Goal: Transaction & Acquisition: Purchase product/service

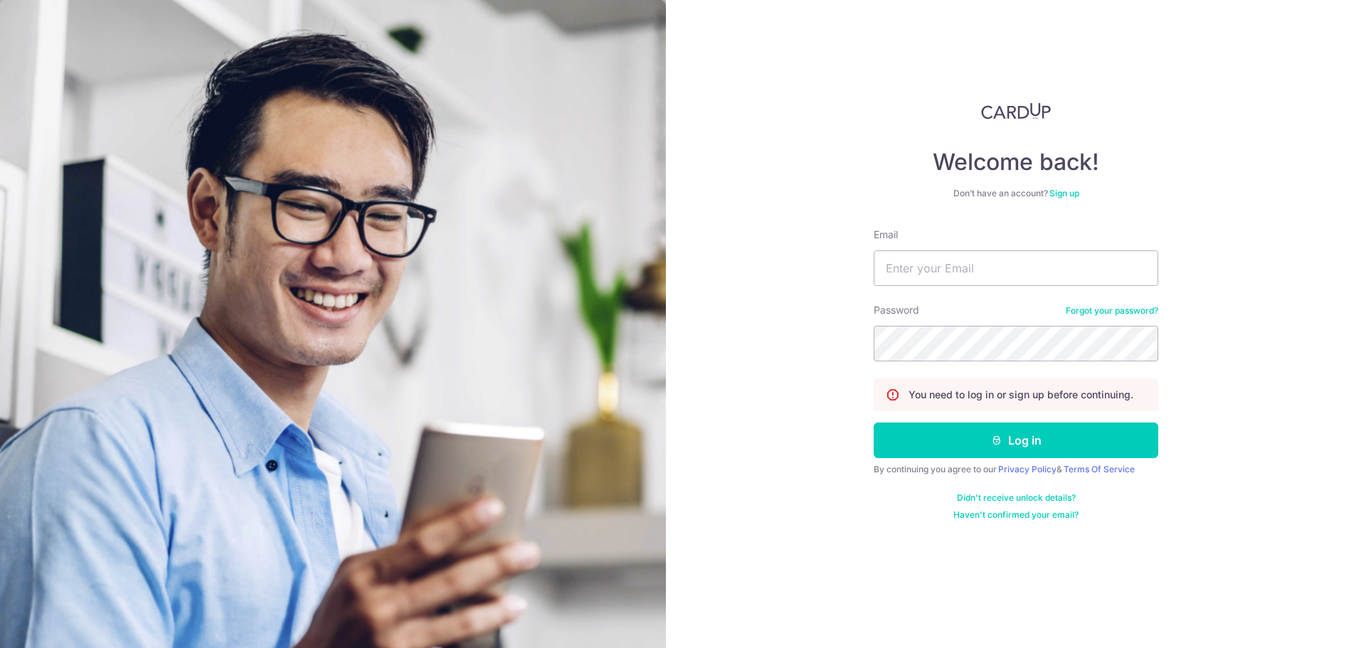
type input "nicholaskuu@gmail.com"
click at [874, 423] on button "Log in" at bounding box center [1016, 441] width 285 height 36
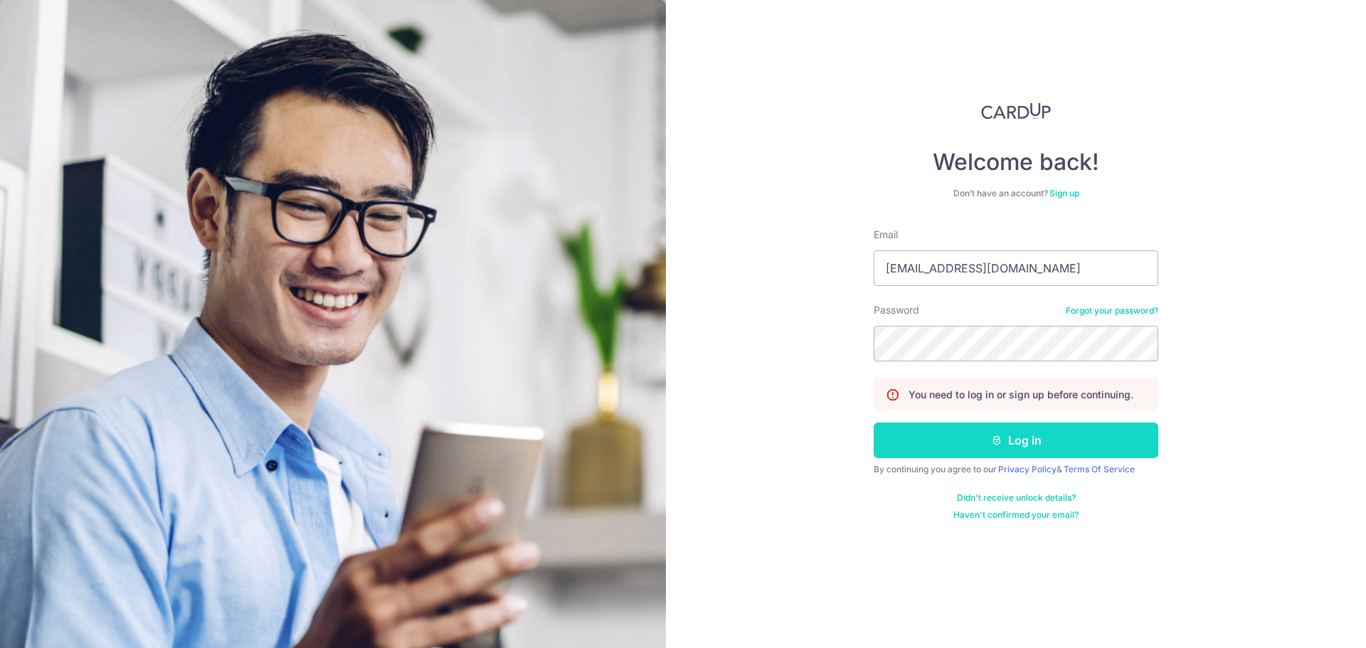
click at [959, 438] on button "Log in" at bounding box center [1016, 441] width 285 height 36
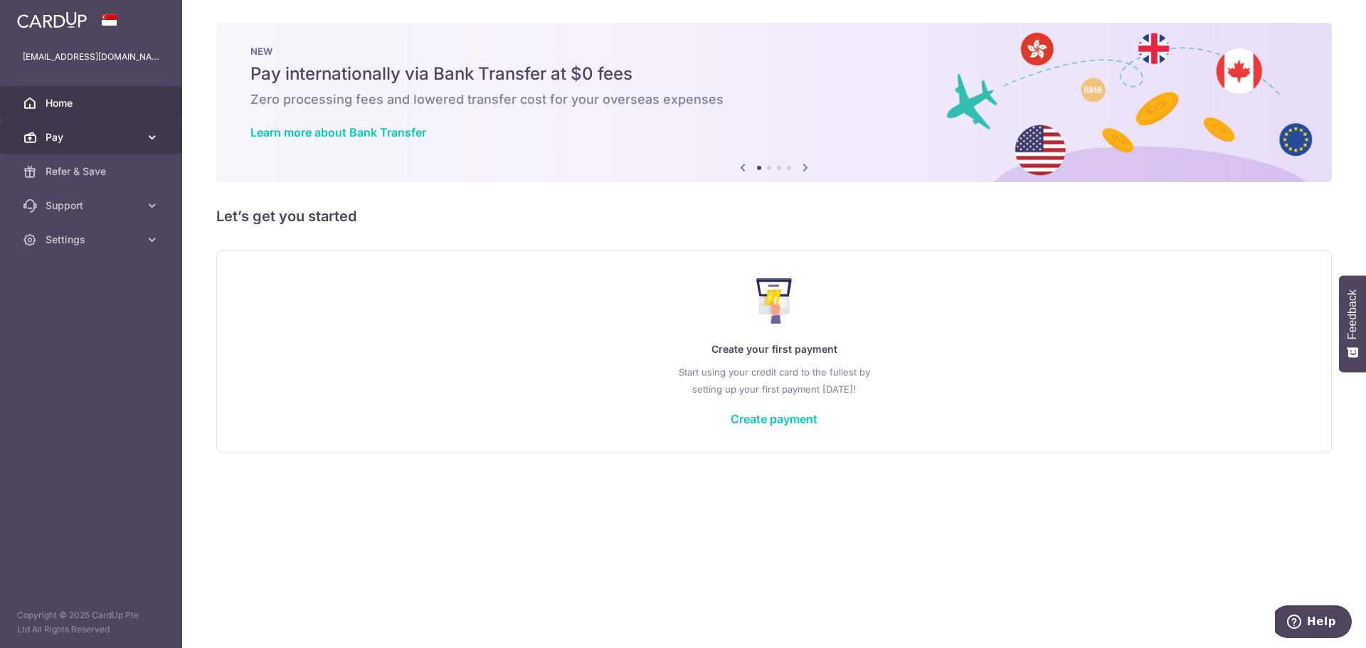
click at [102, 150] on link "Pay" at bounding box center [91, 137] width 182 height 34
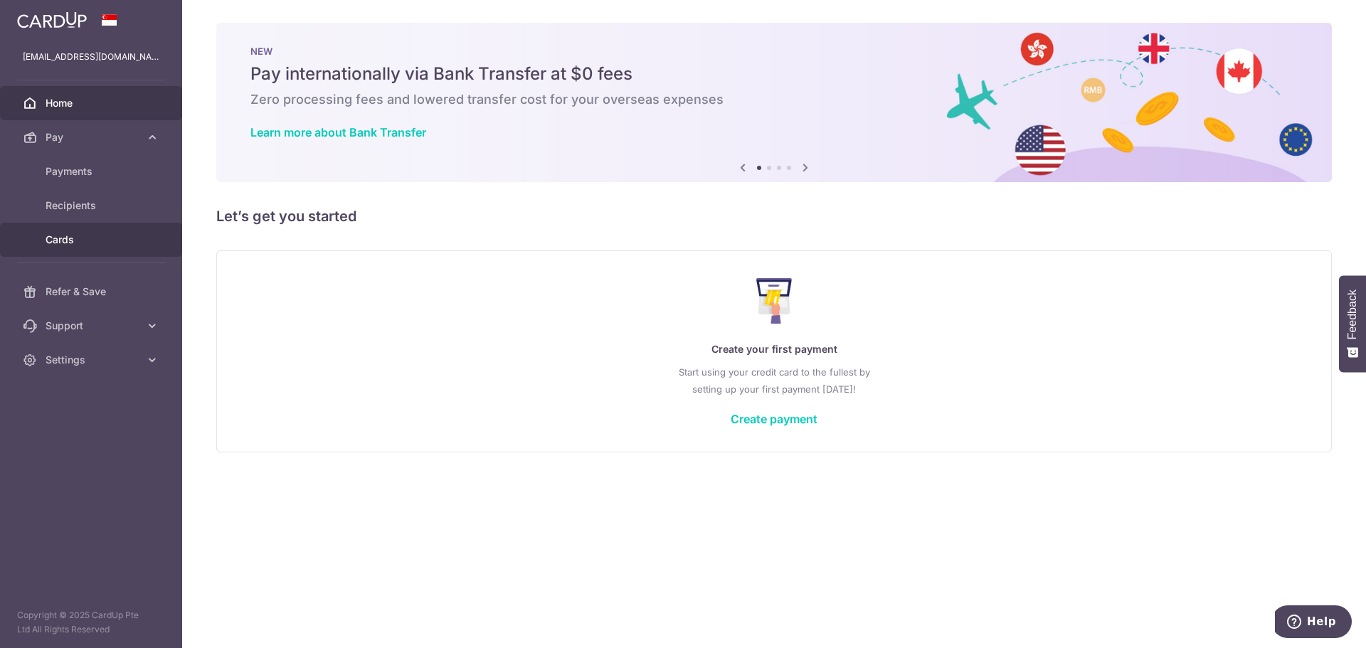
click at [68, 238] on span "Cards" at bounding box center [93, 240] width 94 height 14
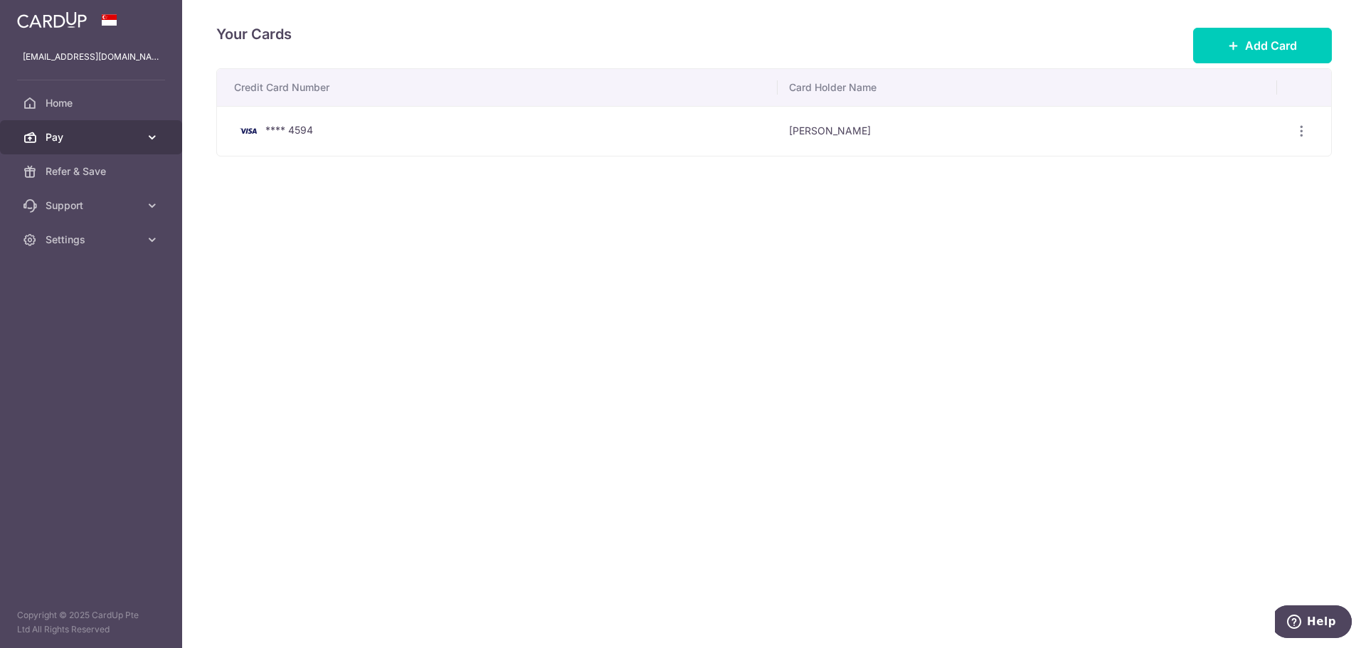
click at [78, 136] on span "Pay" at bounding box center [93, 137] width 94 height 14
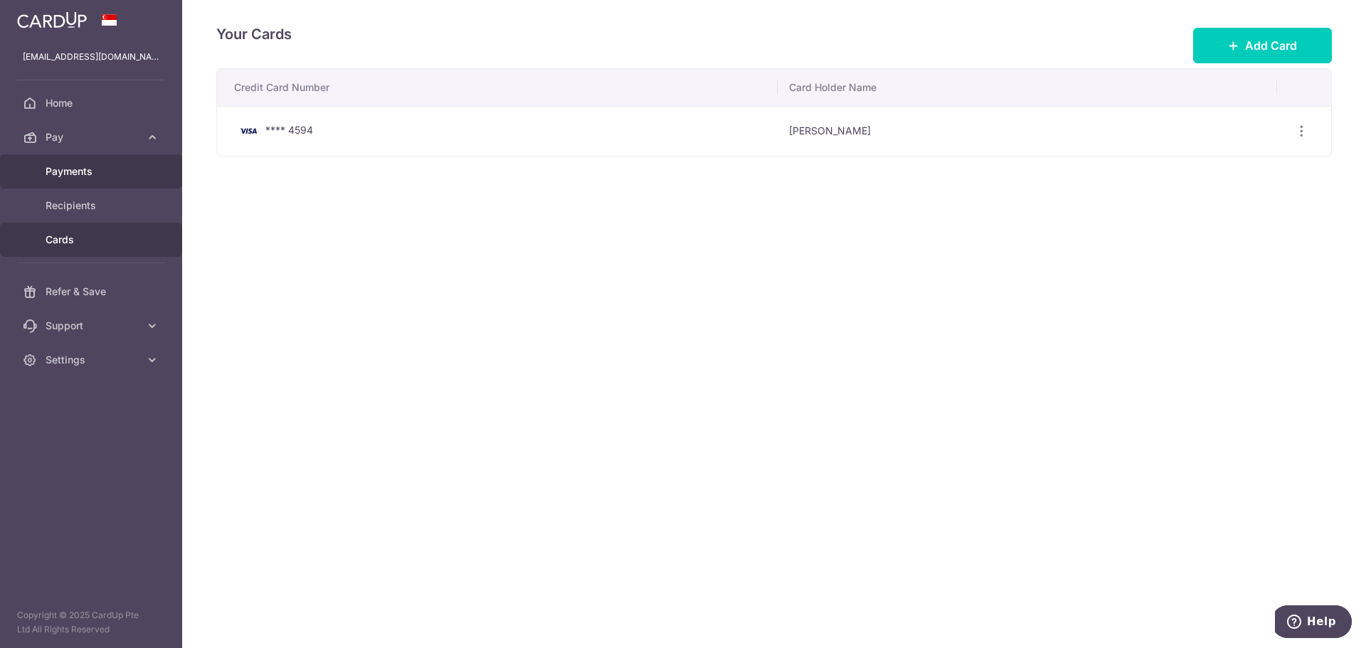
click at [73, 162] on link "Payments" at bounding box center [91, 171] width 182 height 34
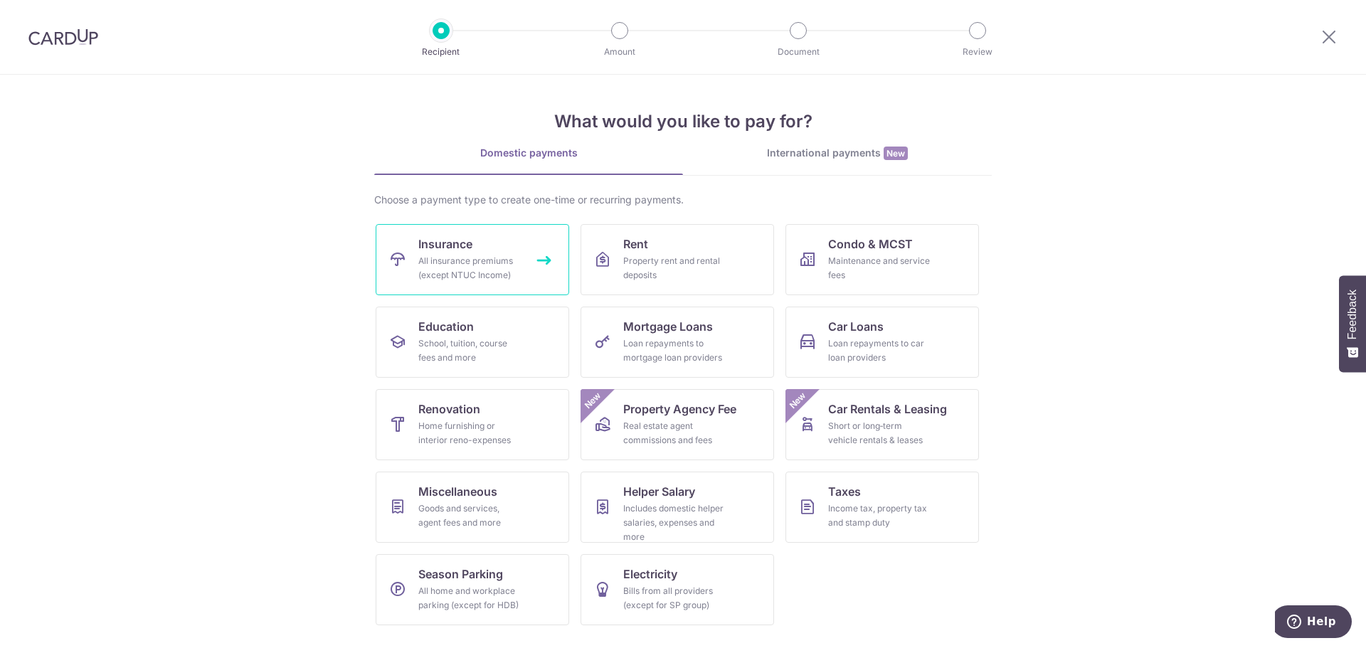
click at [453, 251] on span "Insurance" at bounding box center [445, 244] width 54 height 17
